Goal: Task Accomplishment & Management: Use online tool/utility

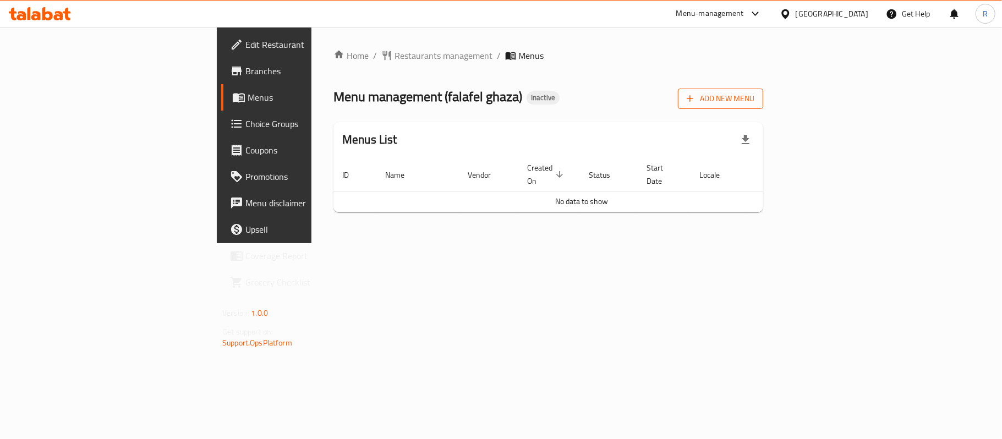
click at [754, 96] on span "Add New Menu" at bounding box center [721, 99] width 68 height 14
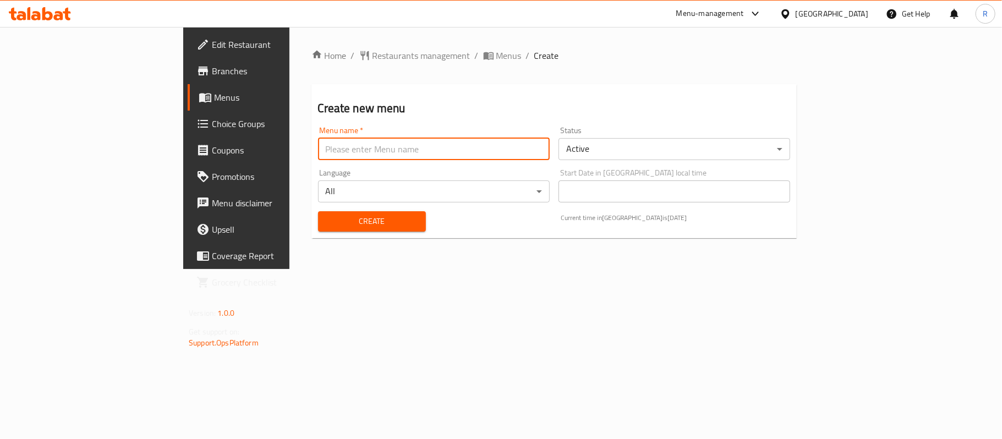
click at [429, 144] on input "text" at bounding box center [434, 149] width 232 height 22
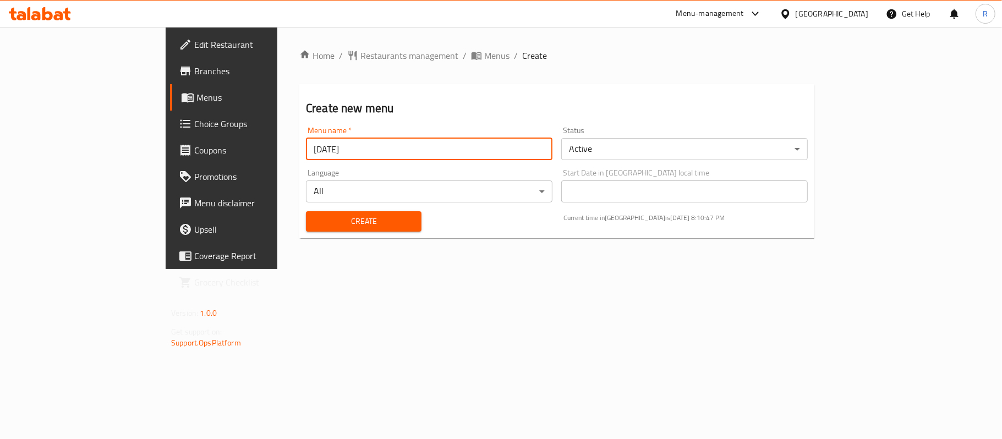
type input "[DATE]"
click at [335, 222] on span "Create" at bounding box center [364, 222] width 98 height 14
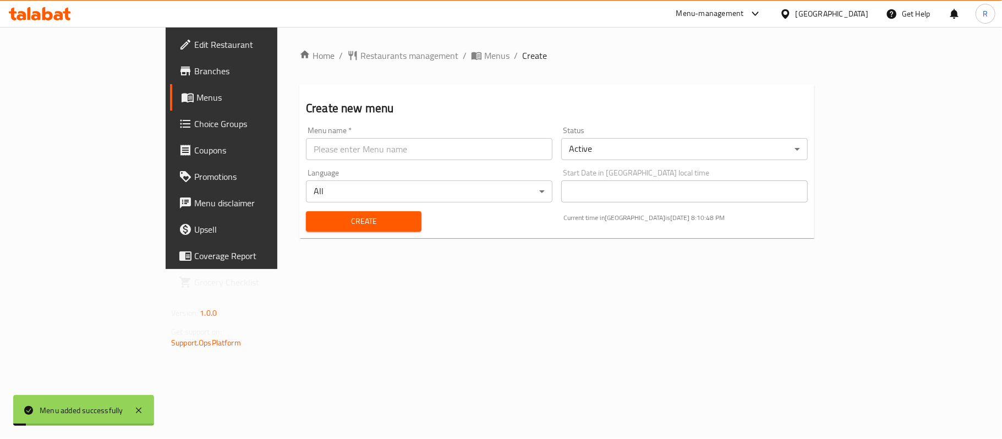
click at [383, 46] on div "Home / Restaurants management / Menus / Create Create new menu Menu name   * Me…" at bounding box center [556, 148] width 559 height 242
click at [484, 59] on span "Menus" at bounding box center [496, 55] width 25 height 13
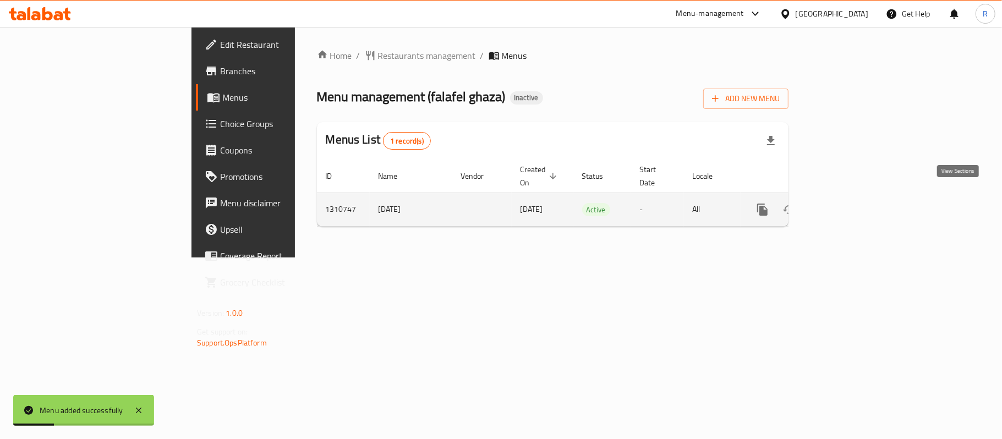
click at [848, 203] on icon "enhanced table" at bounding box center [841, 209] width 13 height 13
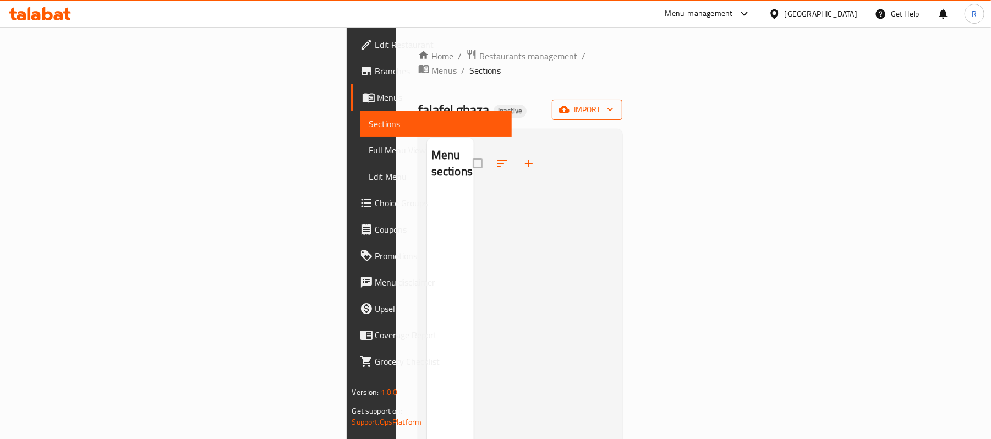
click at [613, 103] on span "import" at bounding box center [587, 110] width 53 height 14
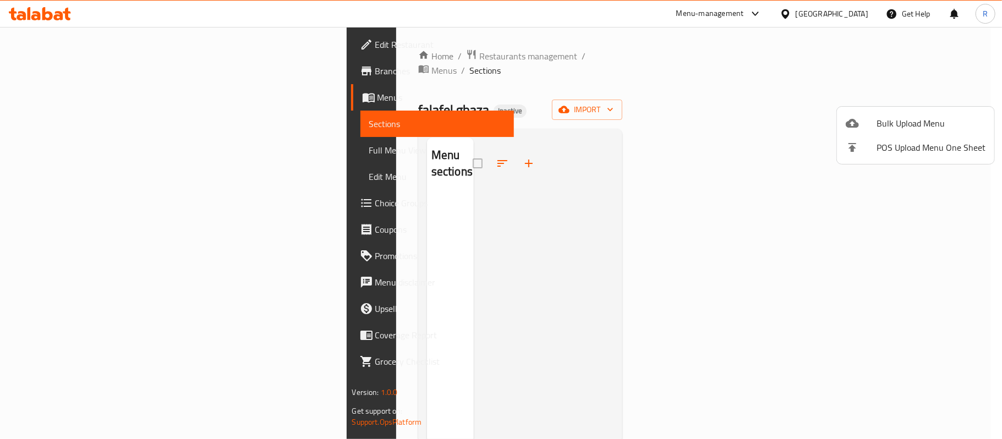
click at [900, 122] on span "Bulk Upload Menu" at bounding box center [930, 123] width 109 height 13
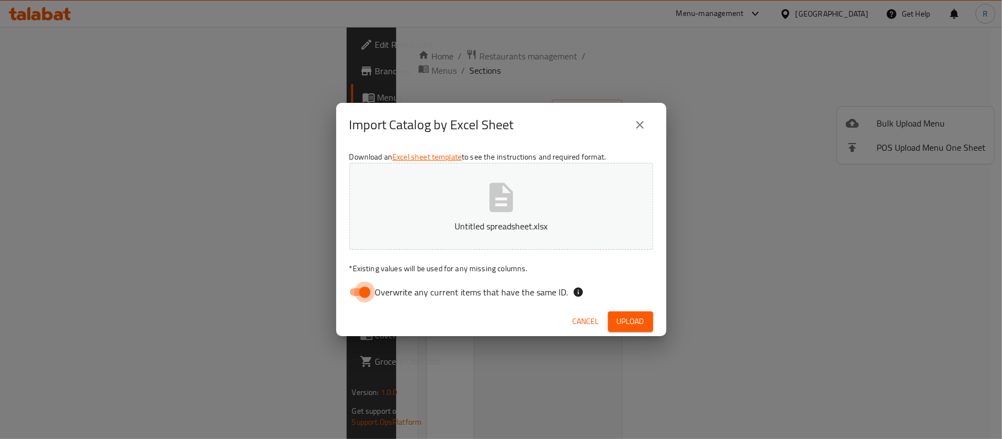
click at [360, 291] on input "Overwrite any current items that have the same ID." at bounding box center [364, 292] width 63 height 21
checkbox input "false"
click at [643, 321] on span "Upload" at bounding box center [631, 322] width 28 height 14
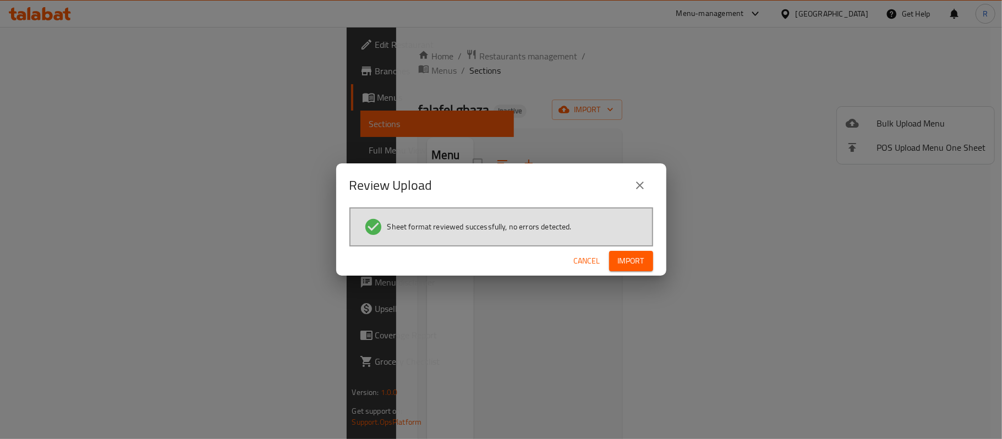
click at [640, 262] on span "Import" at bounding box center [631, 261] width 26 height 14
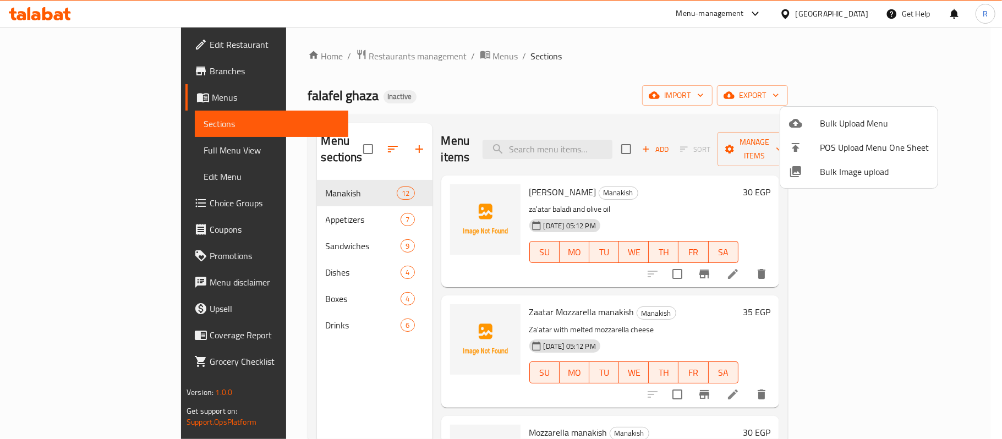
click at [109, 144] on div at bounding box center [501, 219] width 1002 height 439
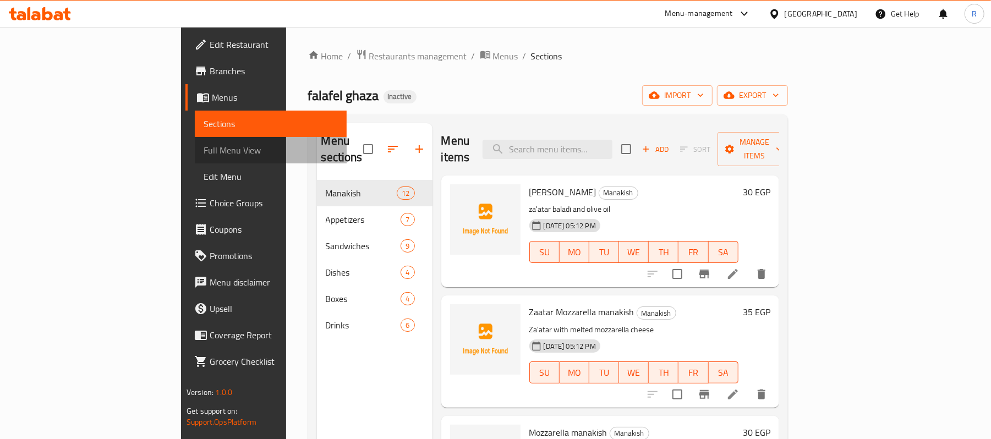
click at [204, 144] on span "Full Menu View" at bounding box center [271, 150] width 134 height 13
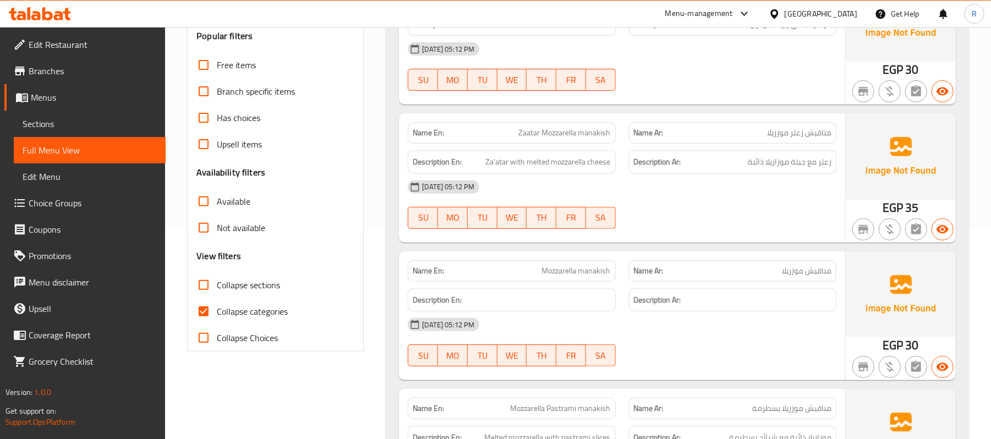
scroll to position [220, 0]
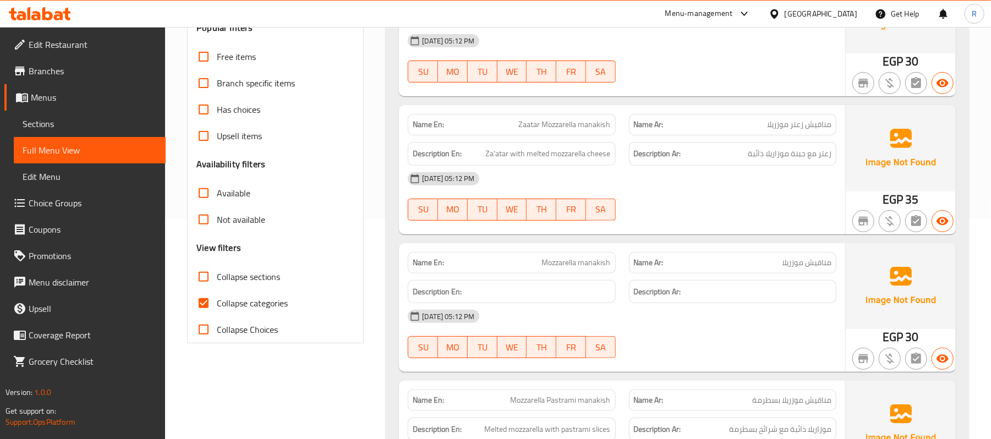
click at [201, 299] on input "Collapse categories" at bounding box center [203, 303] width 26 height 26
checkbox input "false"
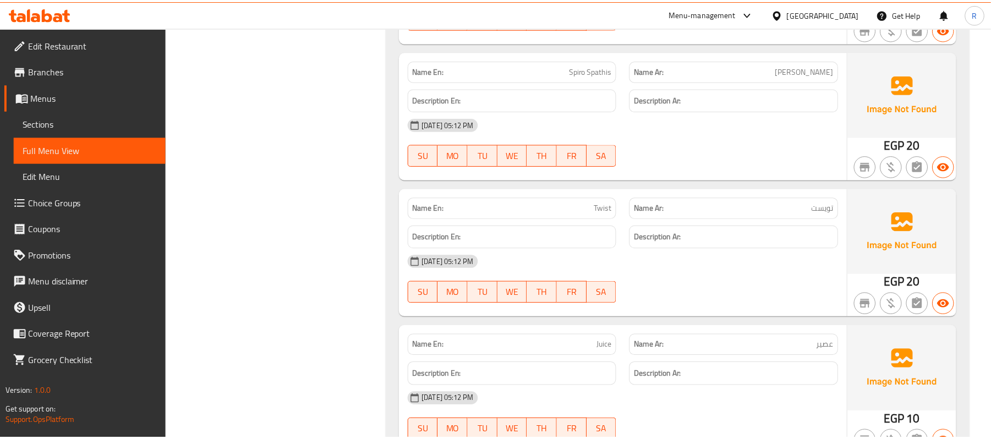
scroll to position [7934, 0]
